Goal: Find contact information: Find contact information

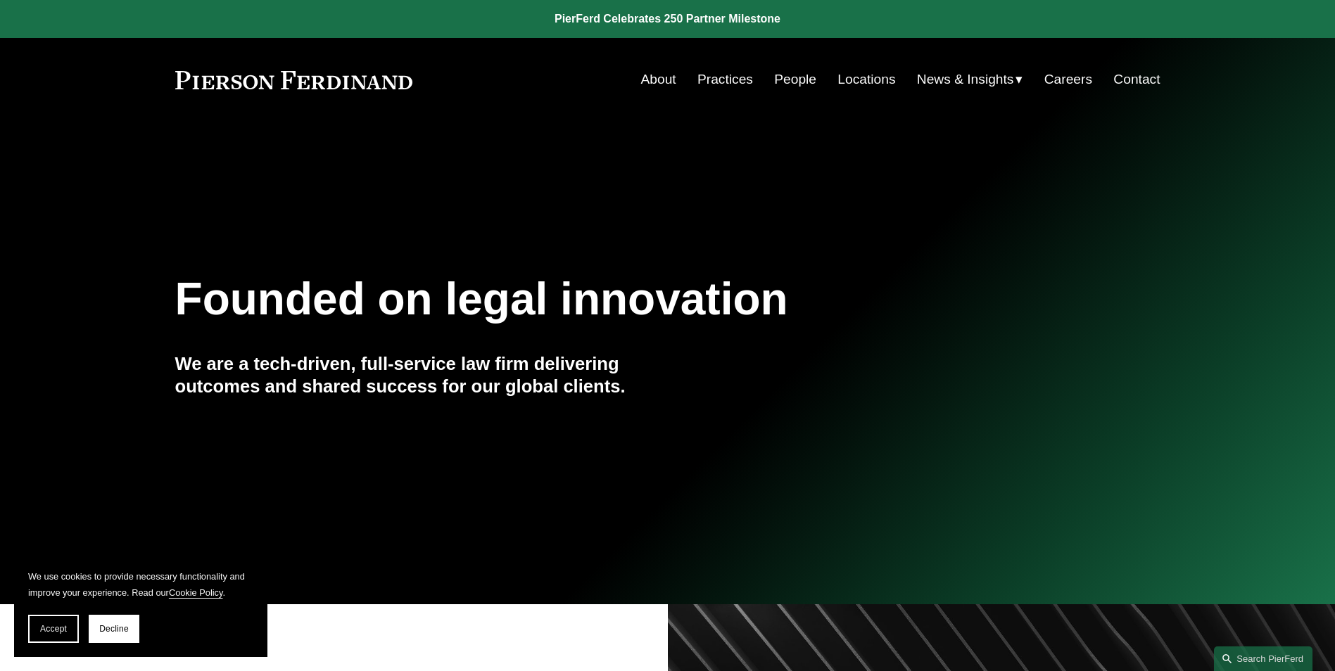
click at [1137, 75] on link "Contact" at bounding box center [1136, 79] width 46 height 27
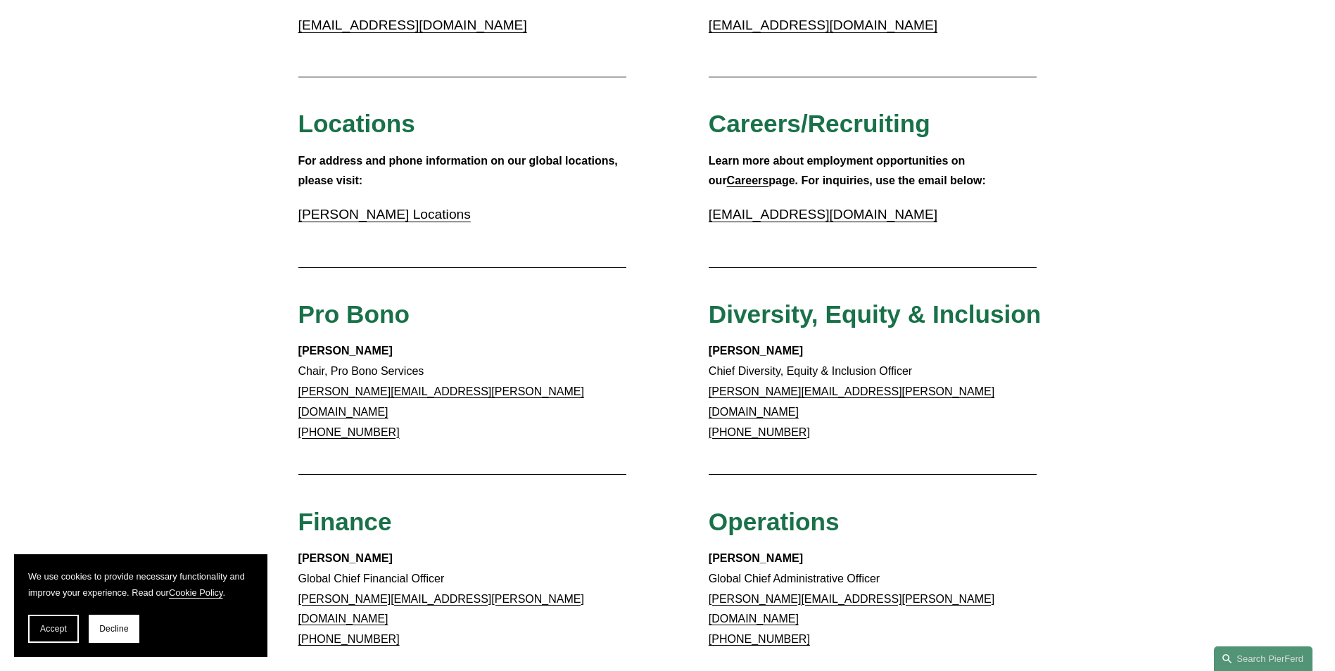
scroll to position [439, 0]
click at [385, 210] on link "[PERSON_NAME] Locations" at bounding box center [384, 215] width 172 height 15
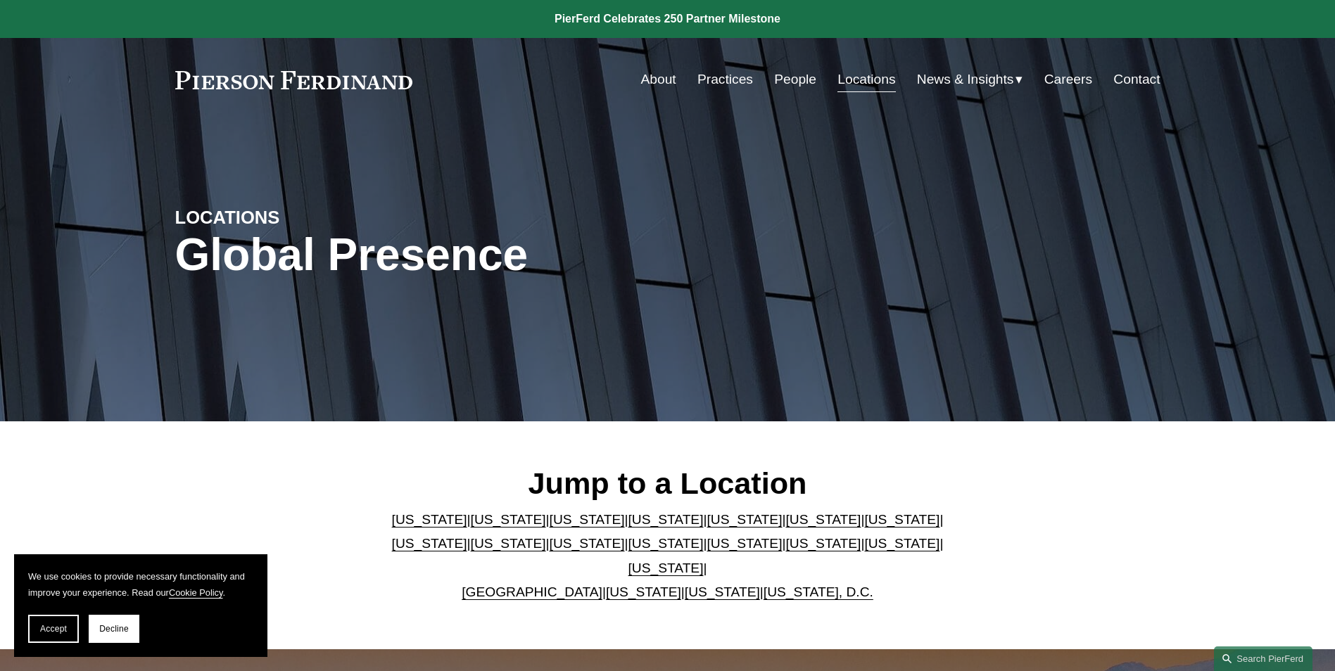
click at [474, 527] on link "California" at bounding box center [508, 519] width 75 height 15
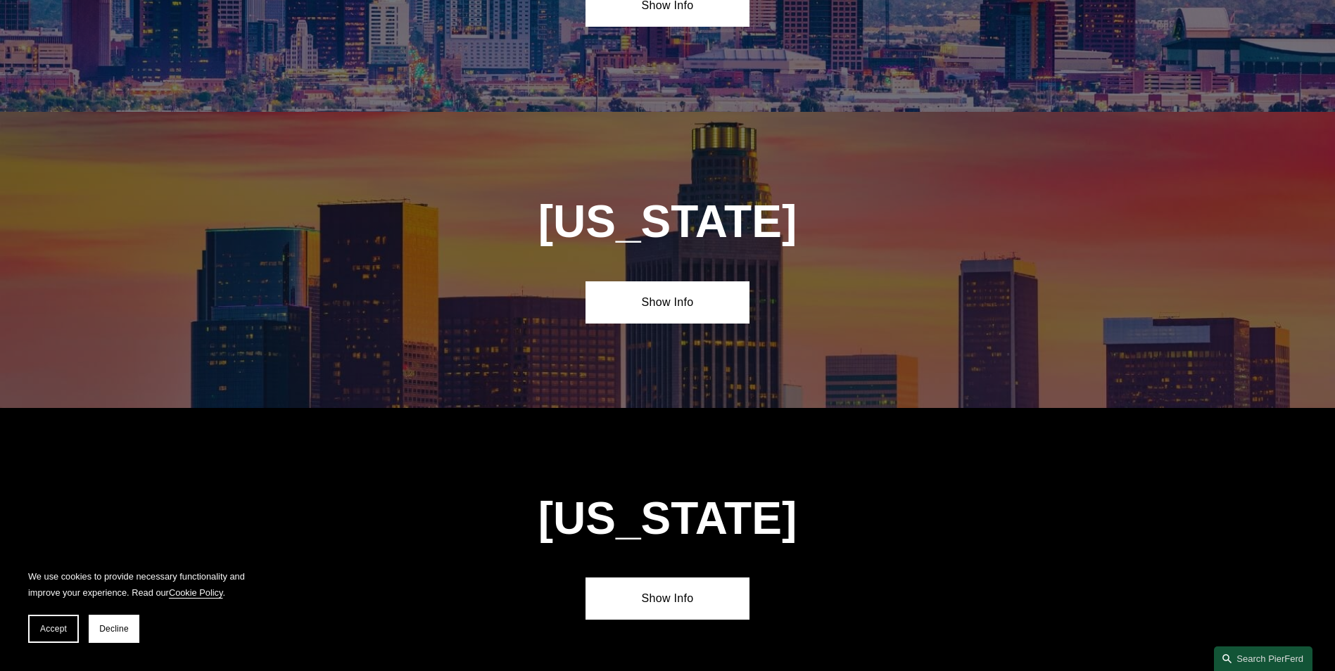
scroll to position [940, 0]
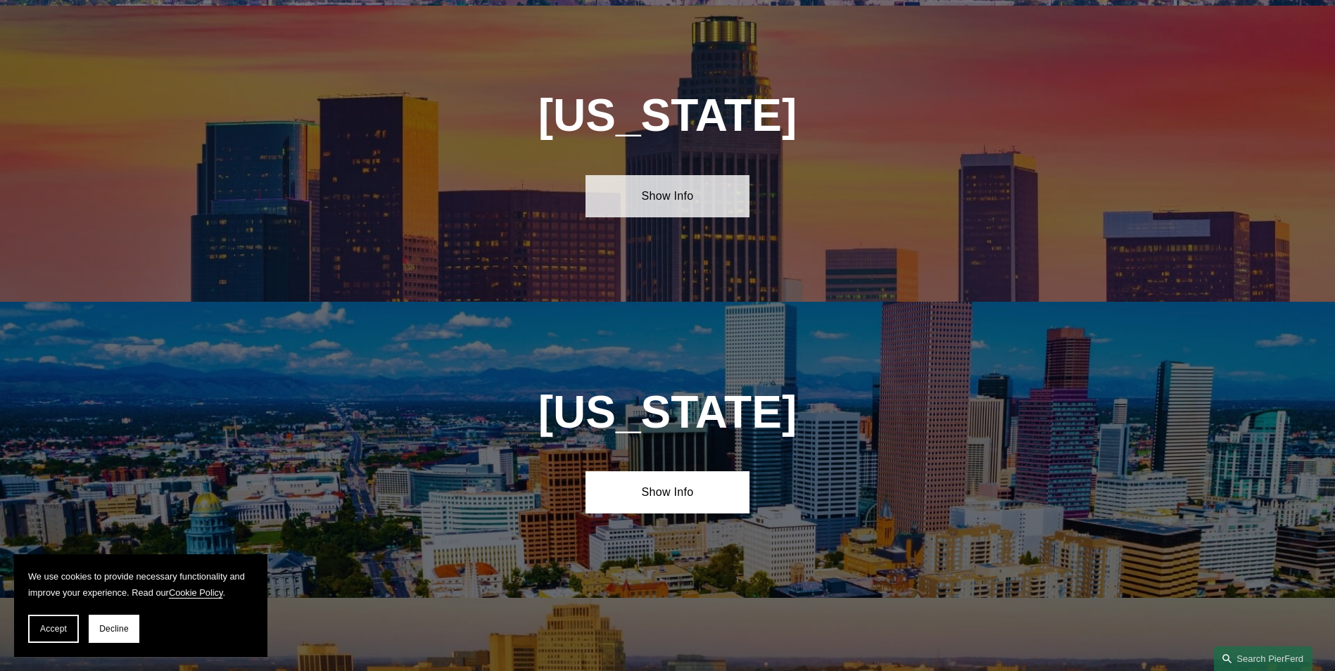
click at [676, 177] on link "Show Info" at bounding box center [668, 196] width 164 height 42
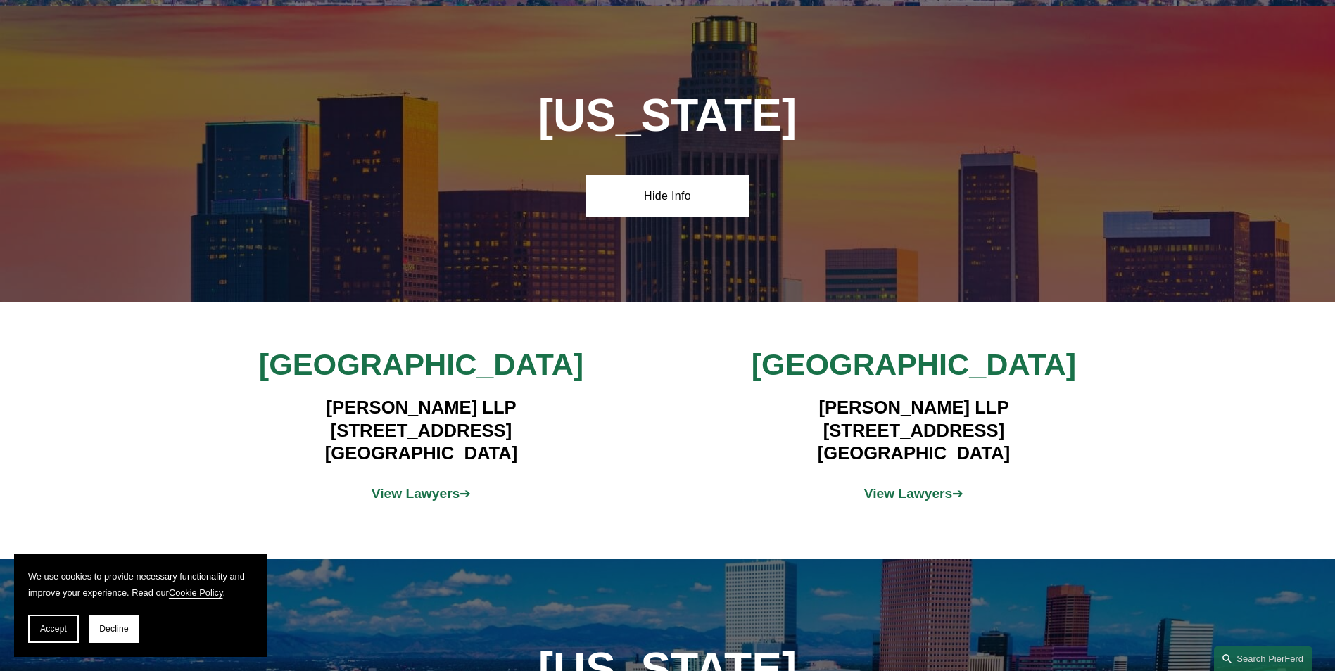
click at [911, 398] on h4 "Pierson Ferdinand LLP 2100 Geng Road, Suite 210 Palo Alto, CA 94303" at bounding box center [914, 430] width 410 height 68
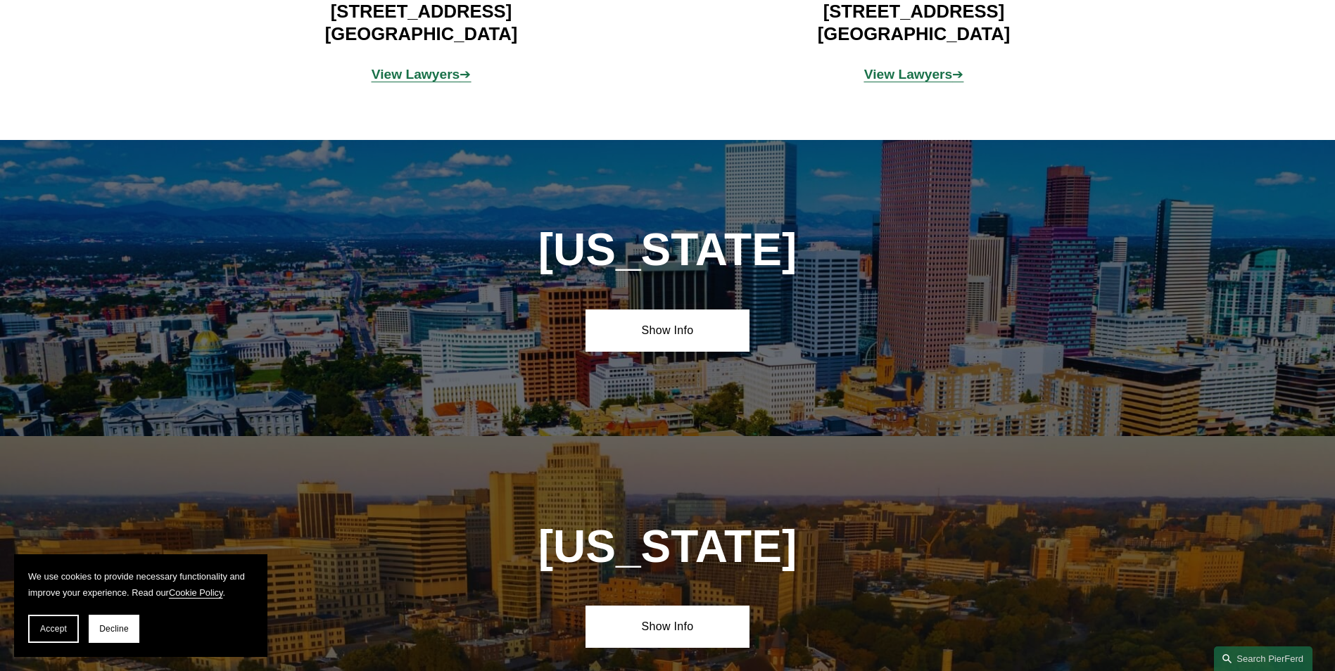
scroll to position [1011, 0]
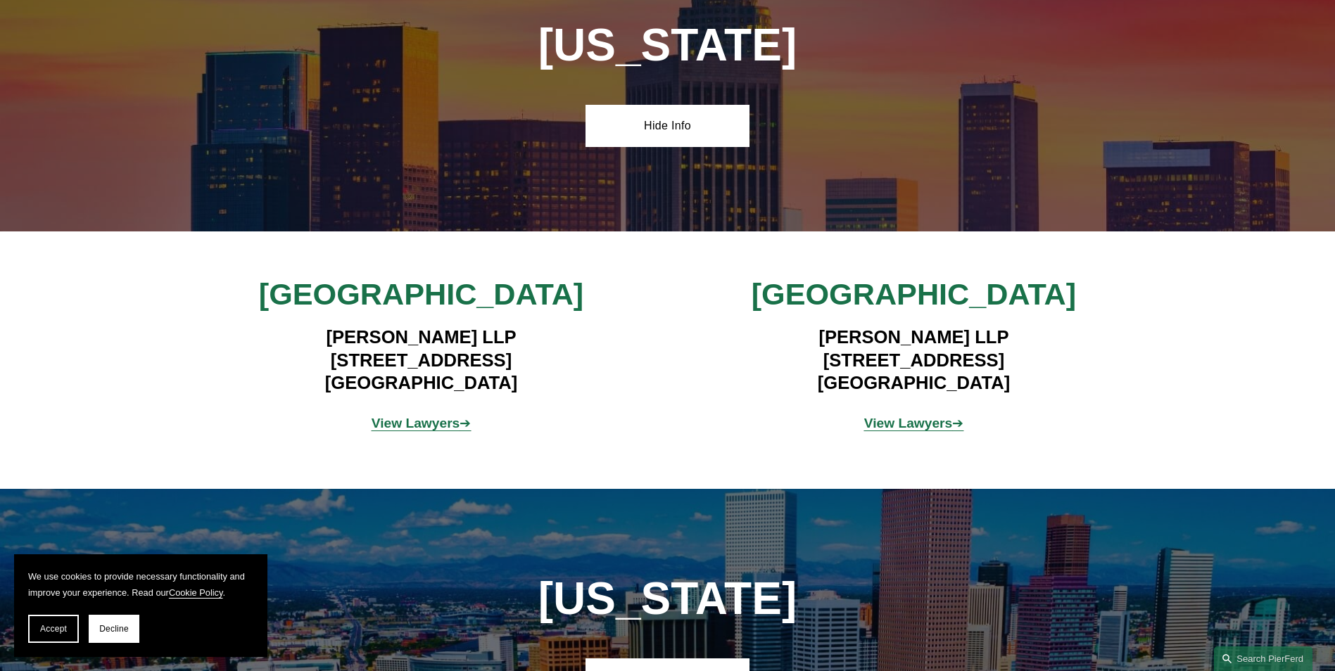
click at [921, 419] on strong "View Lawyers" at bounding box center [908, 423] width 89 height 15
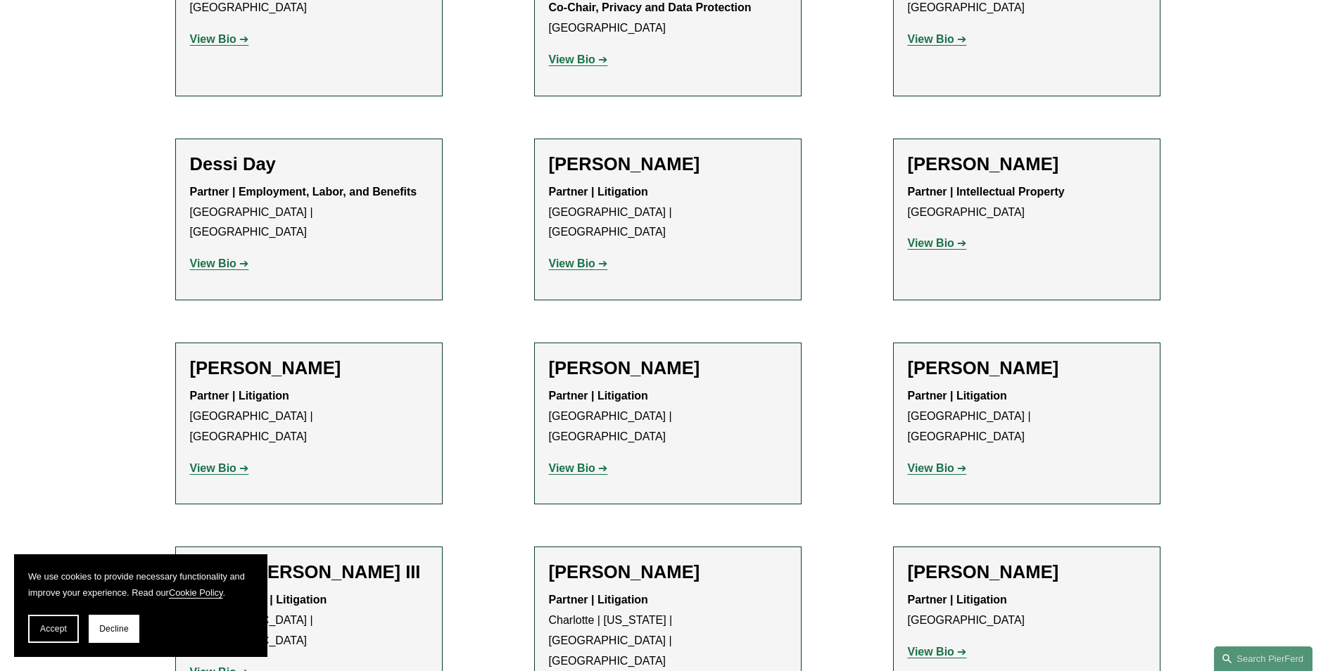
scroll to position [704, 0]
click at [218, 462] on strong "View Bio" at bounding box center [213, 468] width 46 height 12
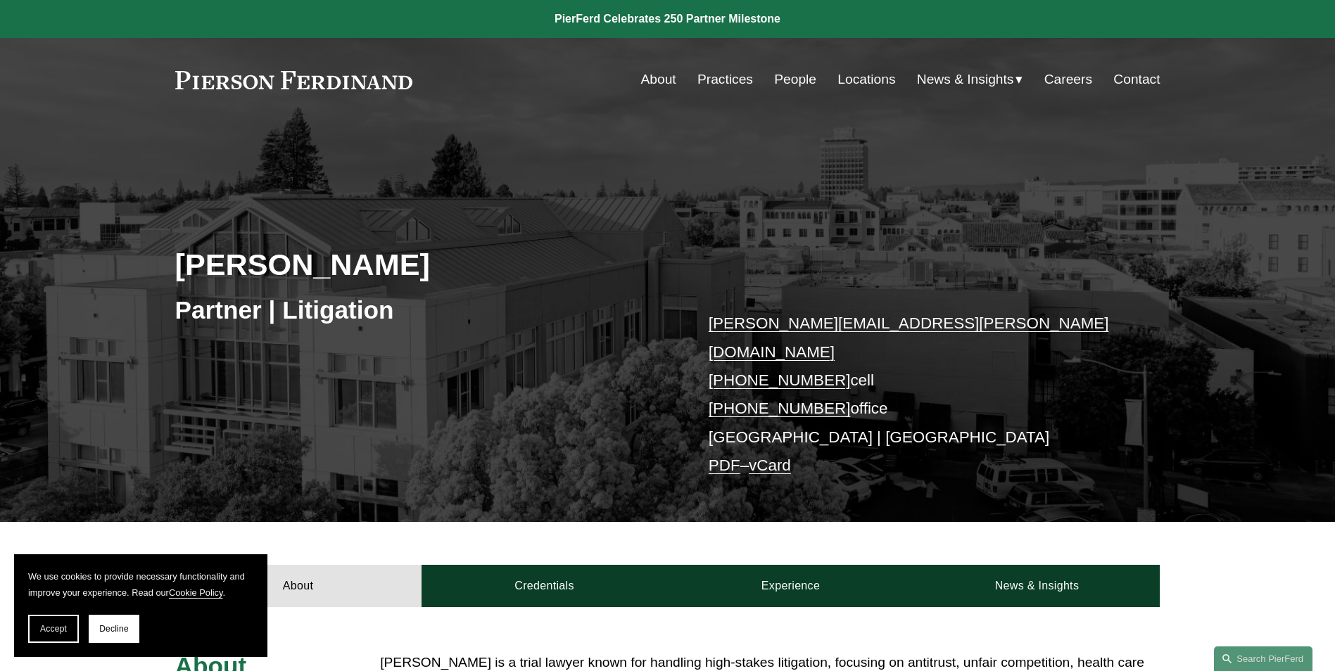
click at [769, 457] on link "vCard" at bounding box center [770, 466] width 42 height 18
